Goal: Task Accomplishment & Management: Manage account settings

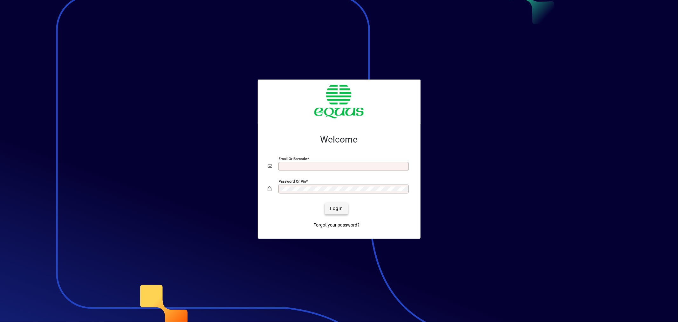
type input "**********"
click at [334, 212] on span "Login" at bounding box center [336, 208] width 13 height 7
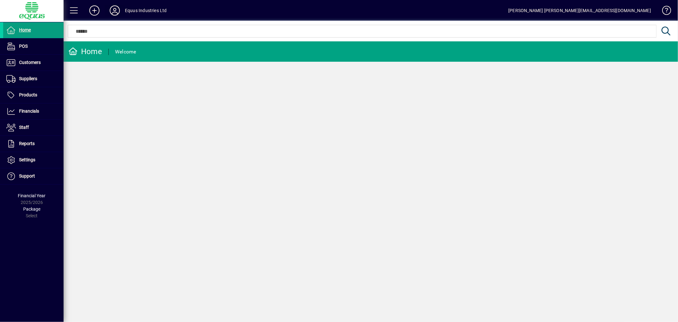
click at [113, 6] on icon at bounding box center [114, 10] width 13 height 10
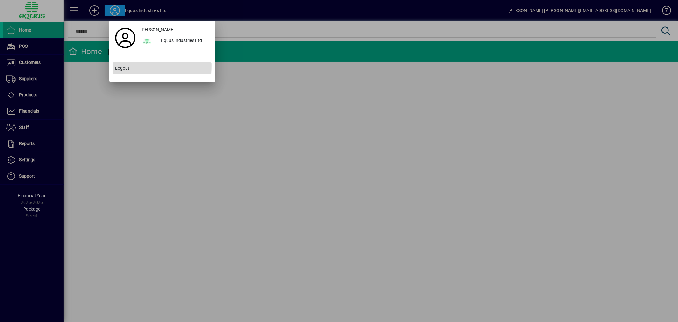
click at [121, 65] on span "Logout" at bounding box center [122, 68] width 14 height 7
